Goal: Communication & Community: Answer question/provide support

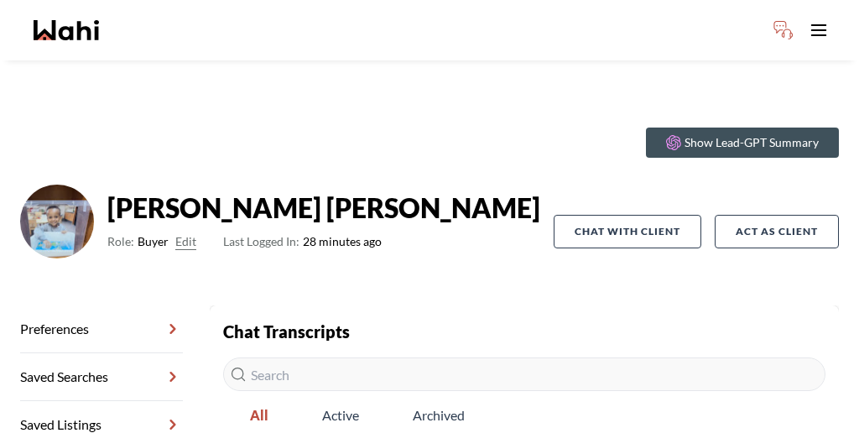
scroll to position [81, 0]
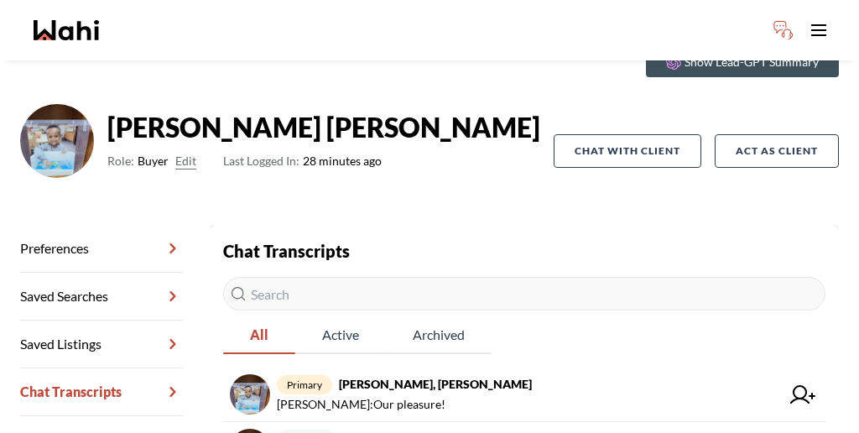
click at [86, 368] on link "Chat Transcripts" at bounding box center [101, 392] width 163 height 48
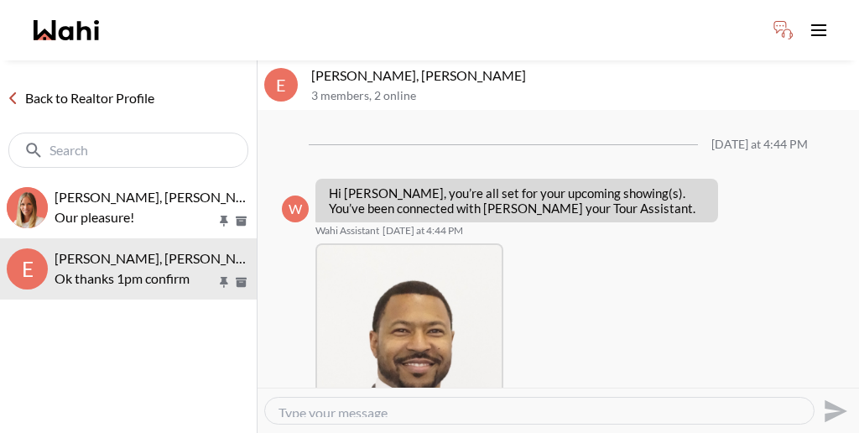
scroll to position [487, 0]
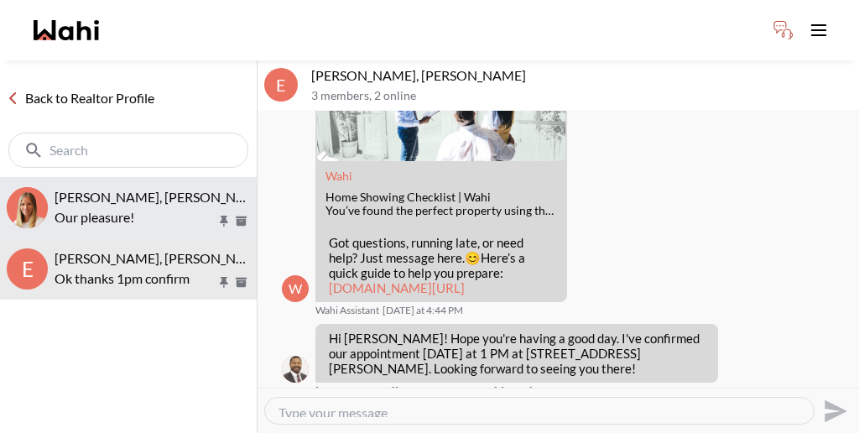
click at [132, 177] on button "[PERSON_NAME], [PERSON_NAME] Our pleasure!" at bounding box center [128, 207] width 257 height 61
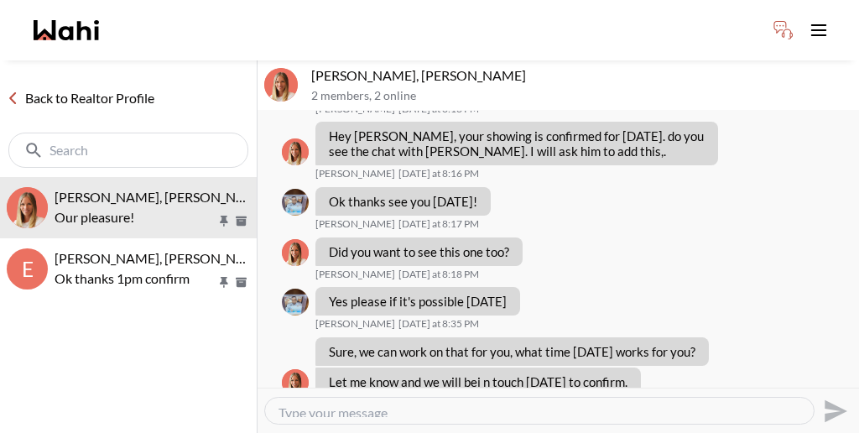
scroll to position [642, 0]
